Goal: Obtain resource: Download file/media

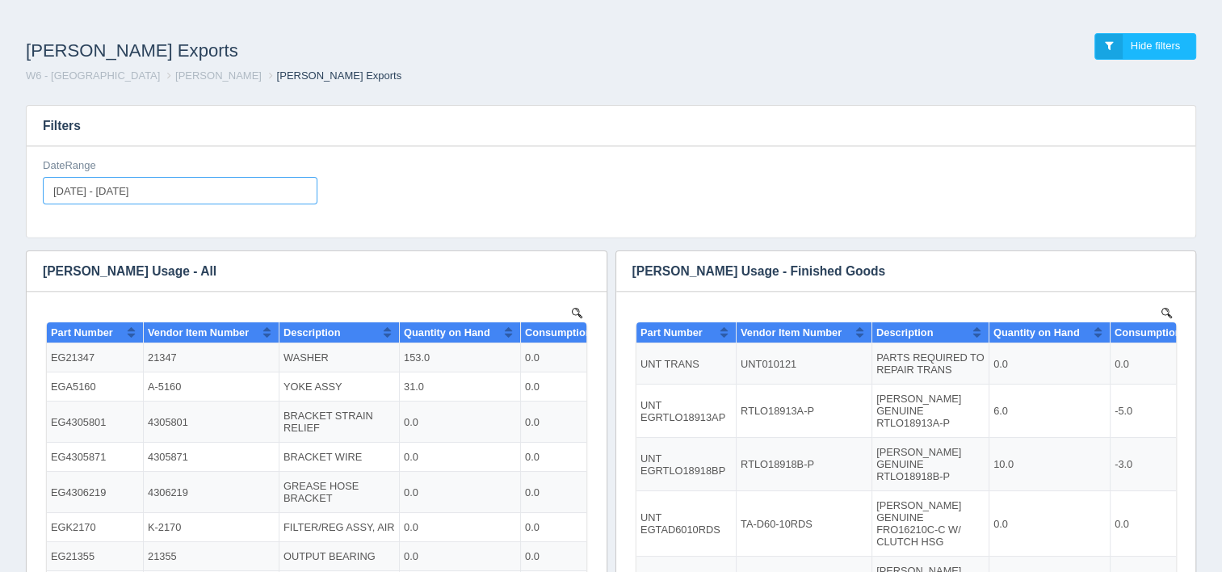
type input "[DATE]"
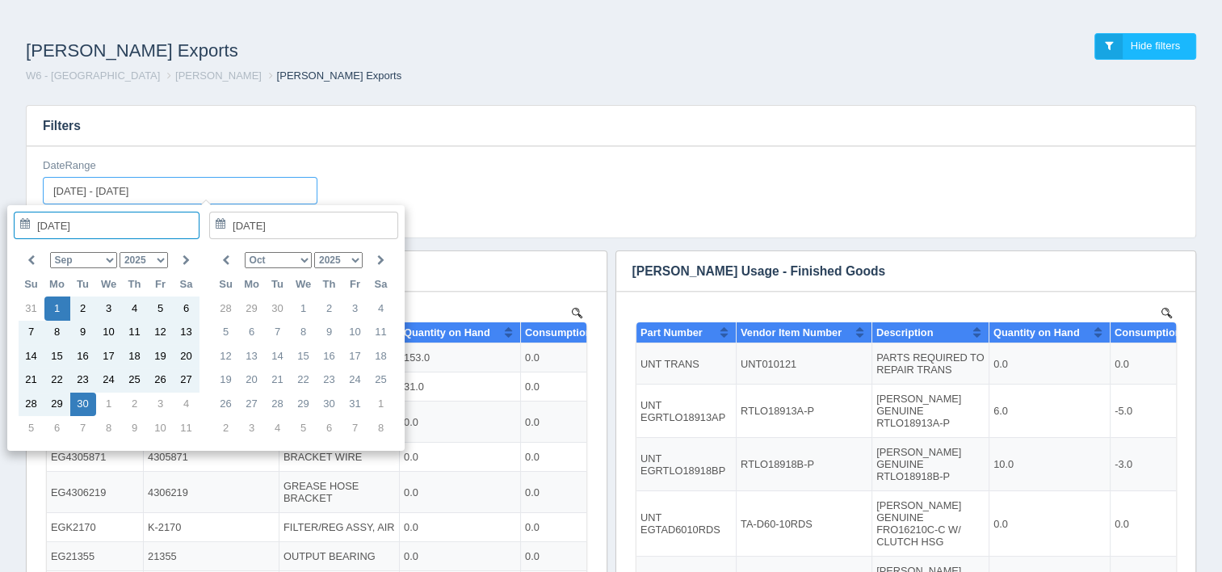
click at [162, 188] on input "[DATE] - [DATE]" at bounding box center [180, 190] width 275 height 27
type input "[DATE]"
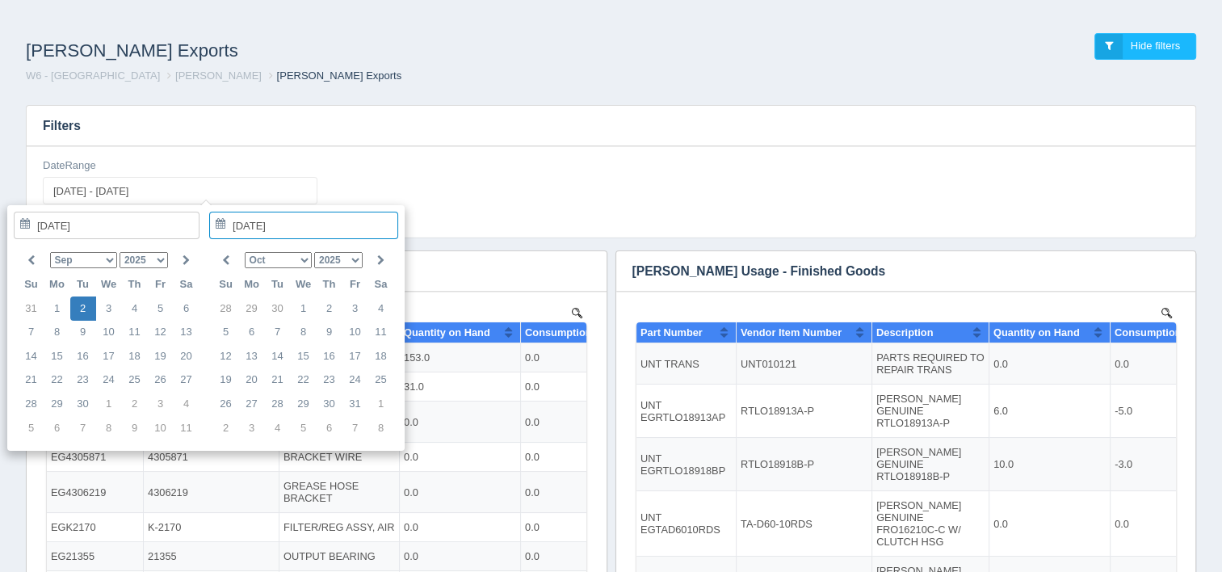
type input "[DATE] - [DATE]"
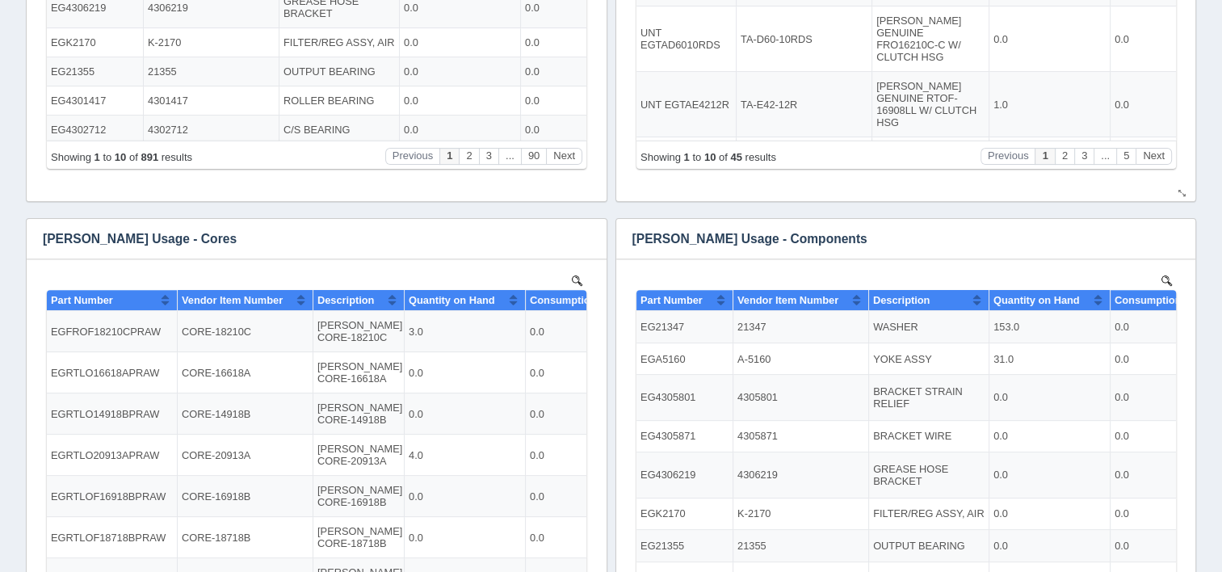
scroll to position [565, 0]
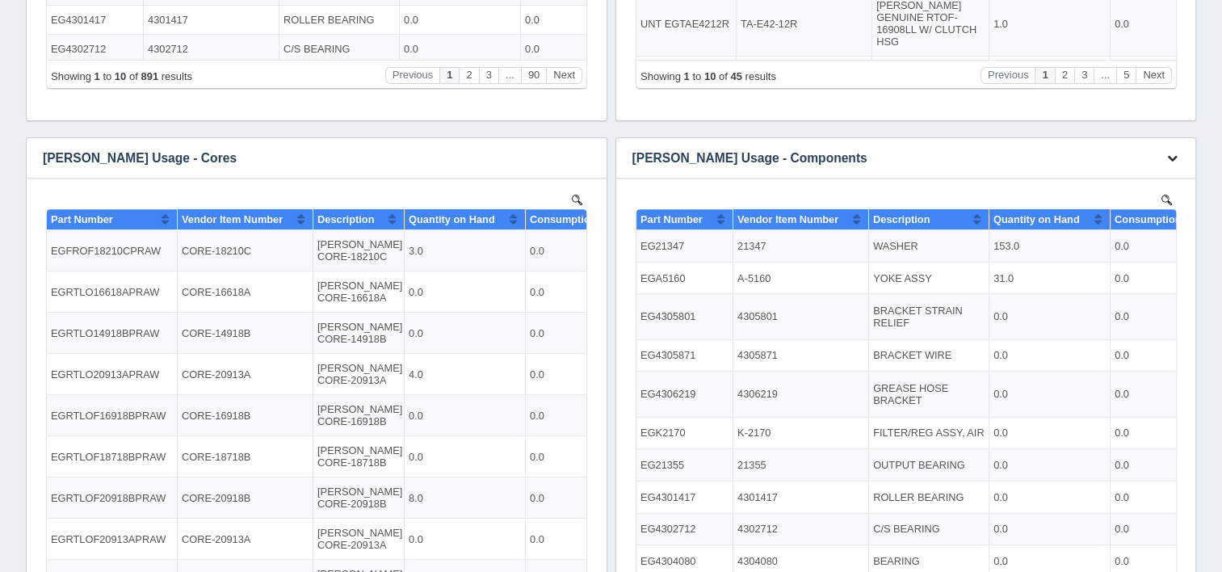
click at [1170, 163] on button "button" at bounding box center [1172, 158] width 22 height 25
click at [1141, 174] on link "Download CSV" at bounding box center [1118, 181] width 129 height 23
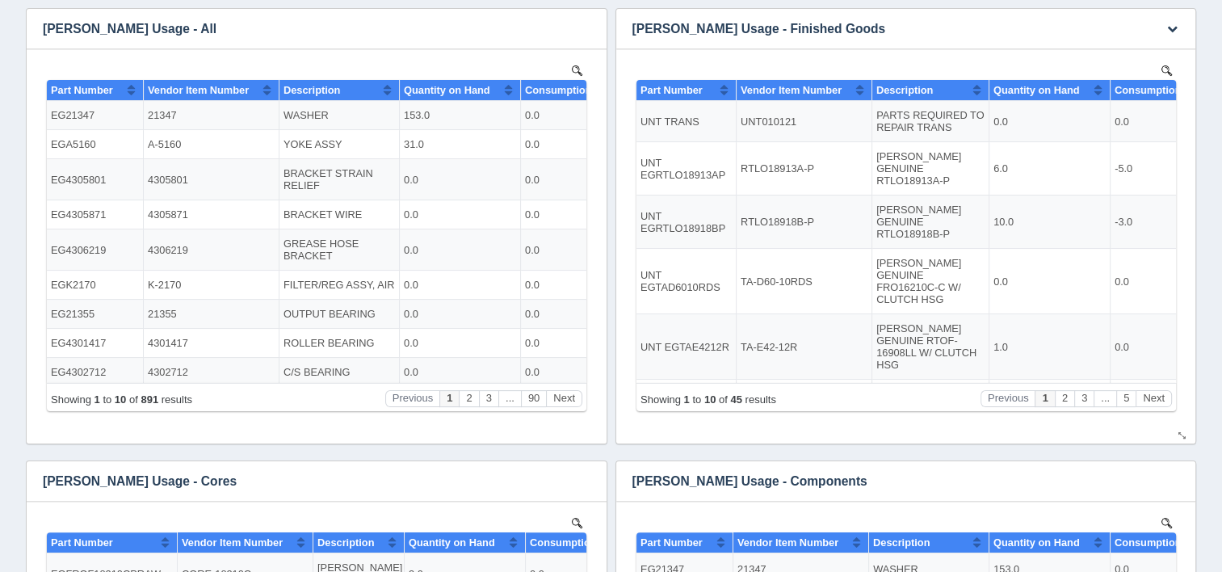
scroll to position [162, 0]
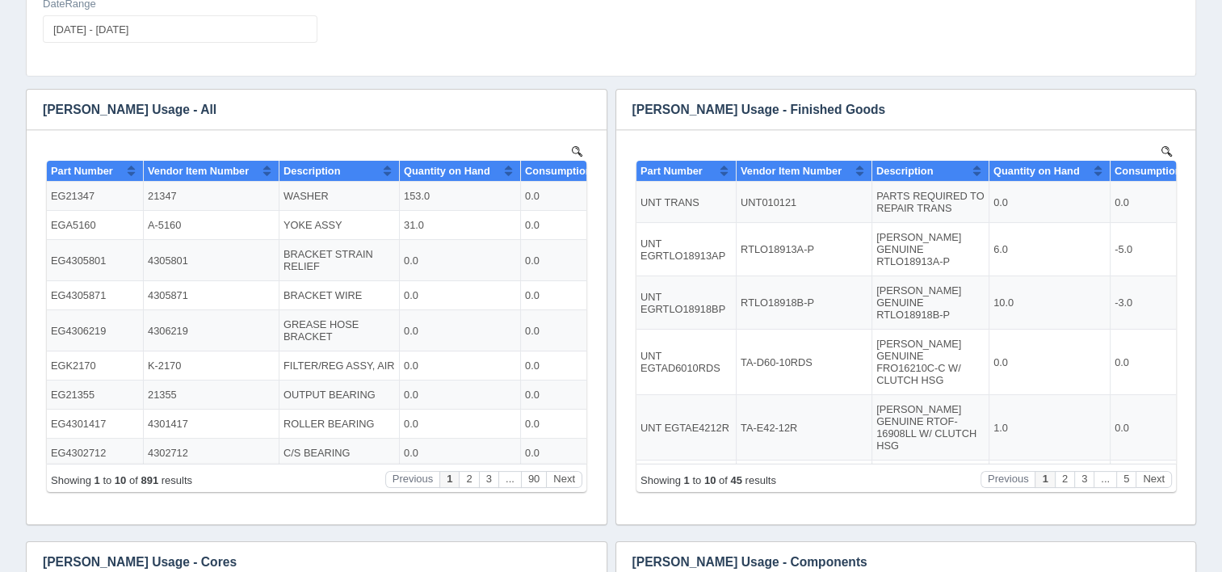
click at [1199, 11] on div "Filters DateRange [DATE] - [DATE] Download CSV View all results [PERSON_NAME] U…" at bounding box center [611, 487] width 1196 height 1112
